Goal: Check status: Check status

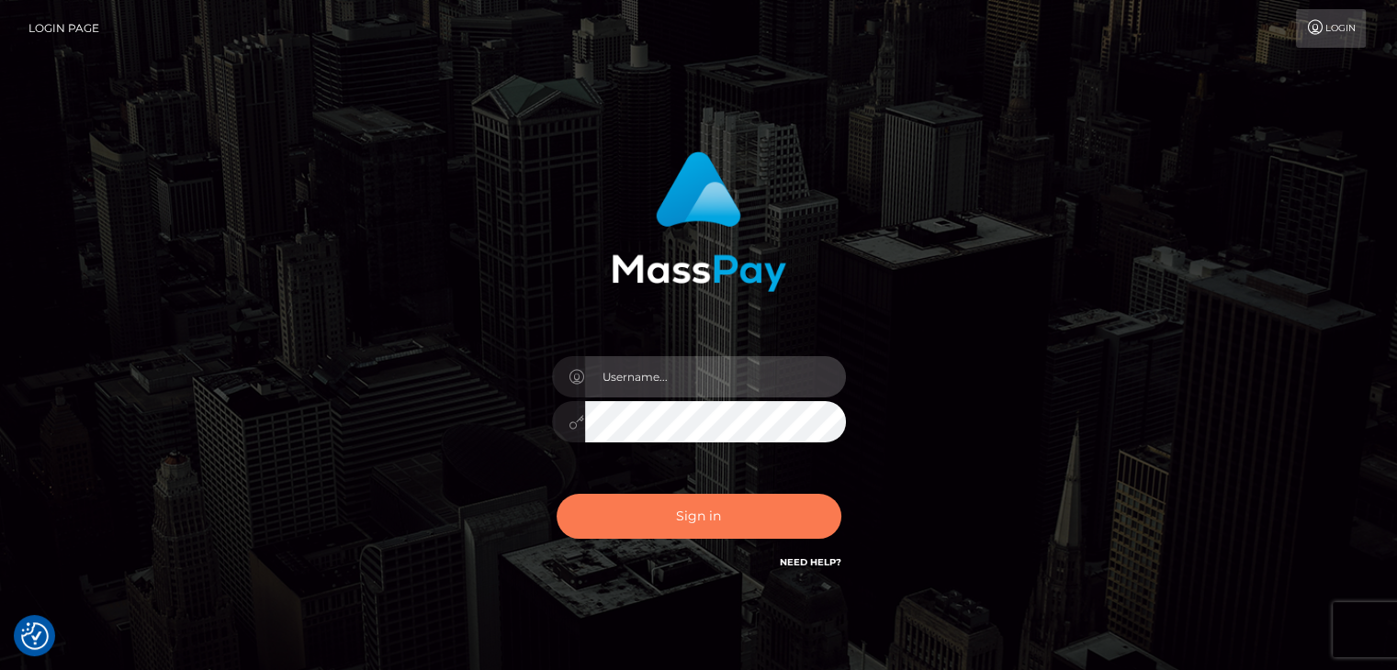
type input "Lawrence.megabonanza"
click at [696, 521] on button "Sign in" at bounding box center [698, 516] width 285 height 45
type input "[PERSON_NAME].megabonanza"
click at [679, 519] on button "Sign in" at bounding box center [698, 516] width 285 height 45
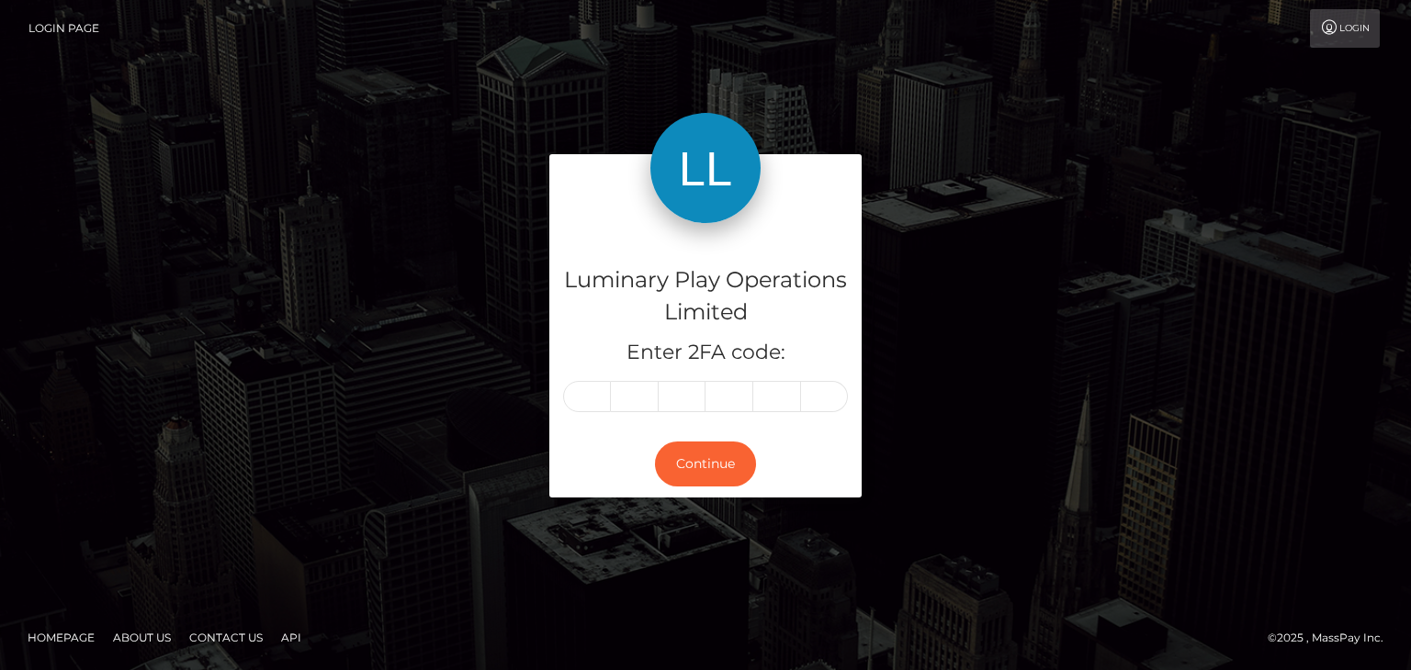
click at [586, 396] on input "text" at bounding box center [587, 396] width 48 height 31
type input "2"
type input "0"
type input "7"
type input "9"
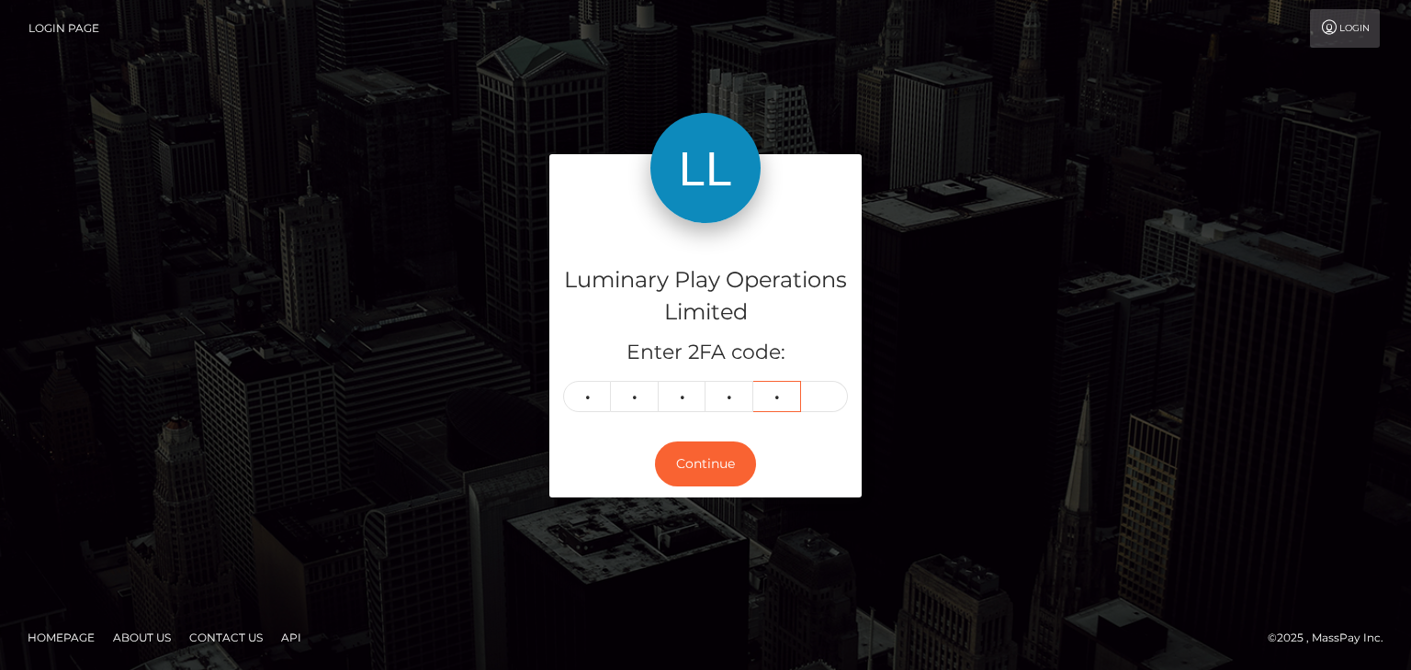
type input "7"
type input "8"
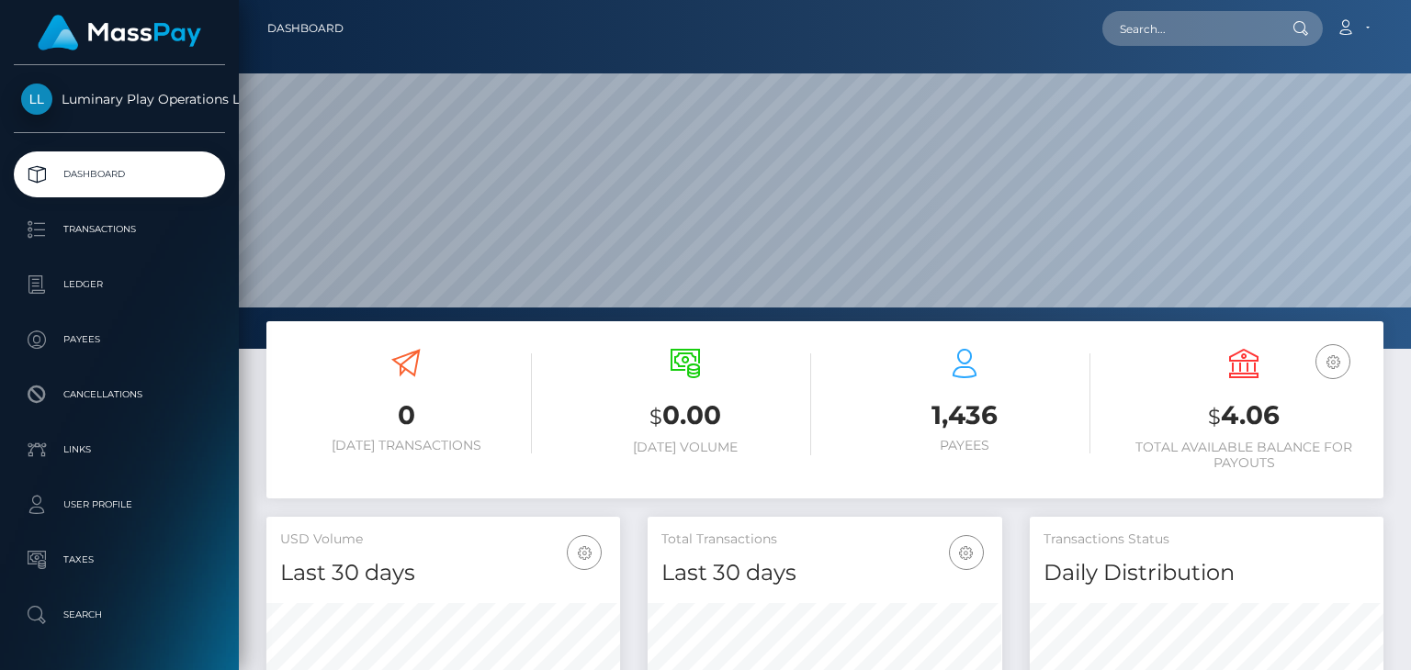
scroll to position [325, 353]
click at [1165, 26] on input "text" at bounding box center [1188, 28] width 173 height 35
paste input "366664"
type input "366664"
drag, startPoint x: 1179, startPoint y: 28, endPoint x: 893, endPoint y: 7, distance: 287.2
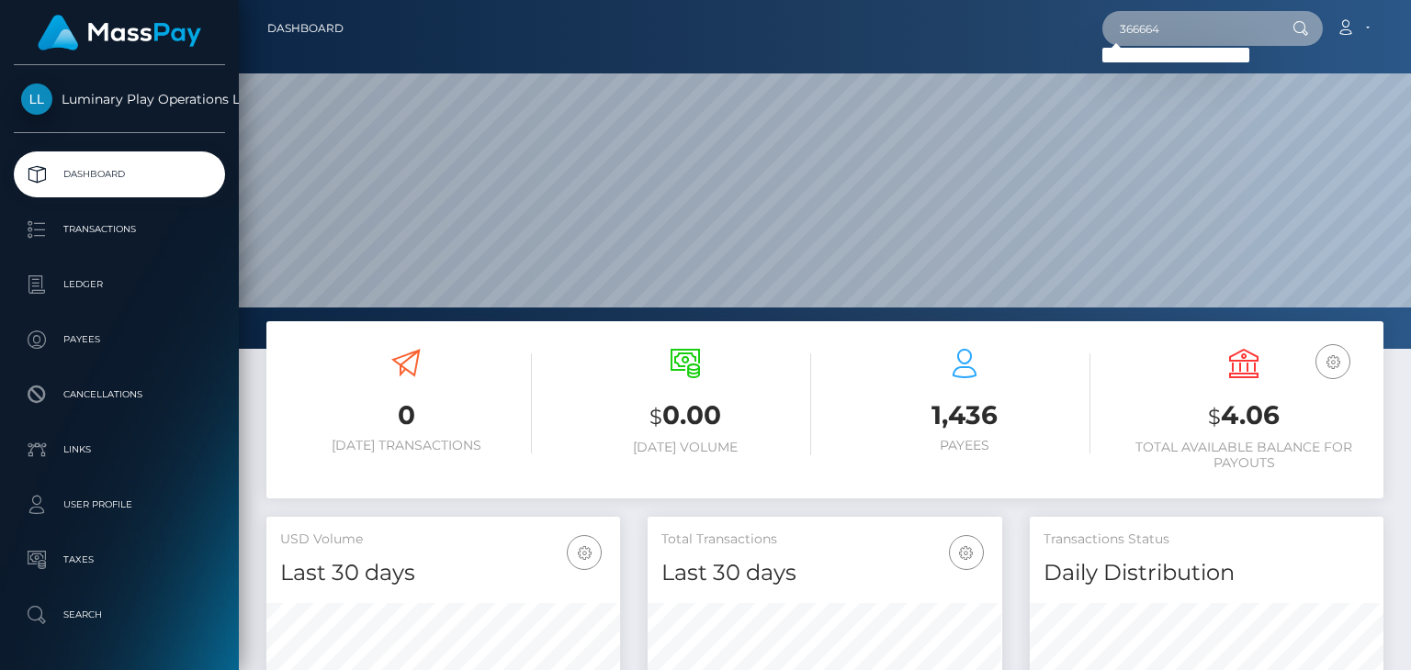
click at [893, 7] on nav "Dashboard 366664 Loading... Loading..." at bounding box center [825, 28] width 1172 height 57
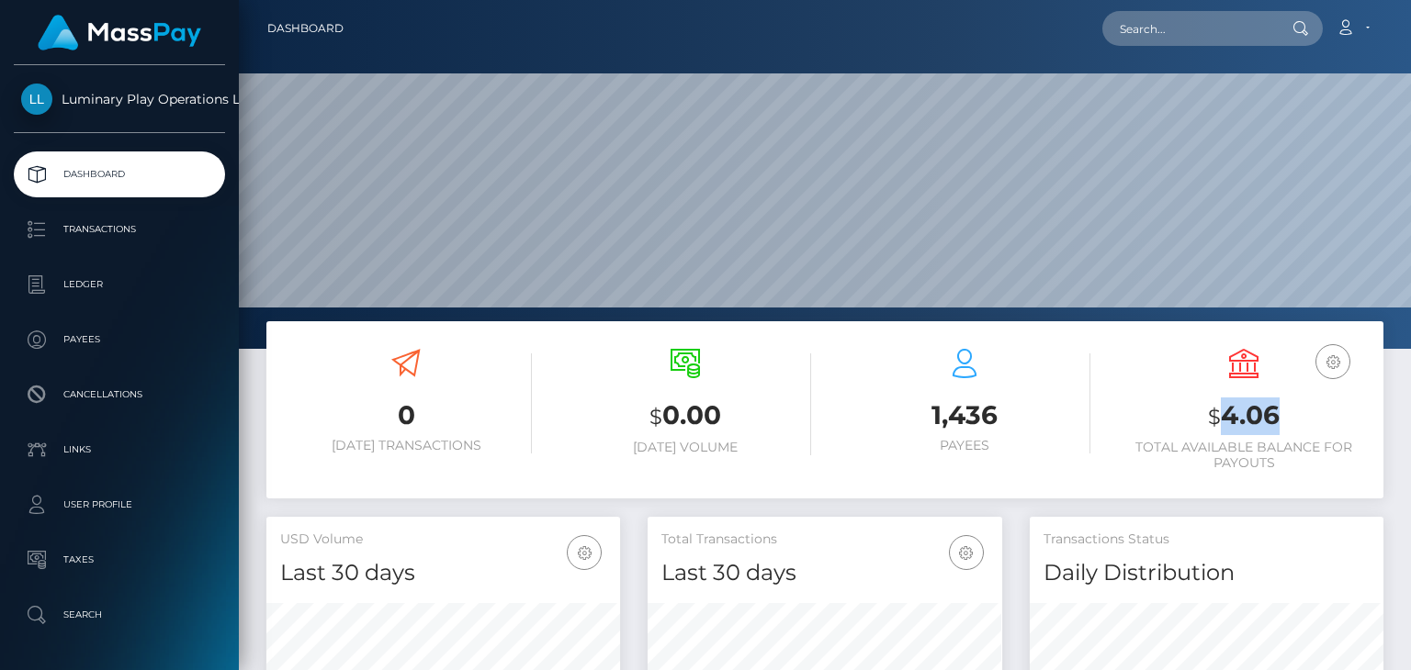
drag, startPoint x: 1275, startPoint y: 427, endPoint x: 1222, endPoint y: 416, distance: 53.5
click at [1222, 416] on h3 "$ 4.06" at bounding box center [1244, 417] width 252 height 38
copy h3 "4.06"
